Goal: Task Accomplishment & Management: Complete application form

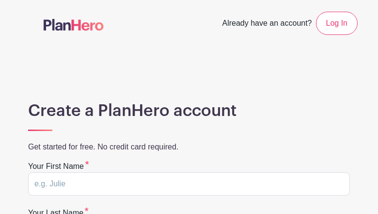
type input "lxyUWMfuSCqw"
type input "tNTJDFvsiIPcH"
type input "greg@gregcosgrove.net"
